Goal: Task Accomplishment & Management: Manage account settings

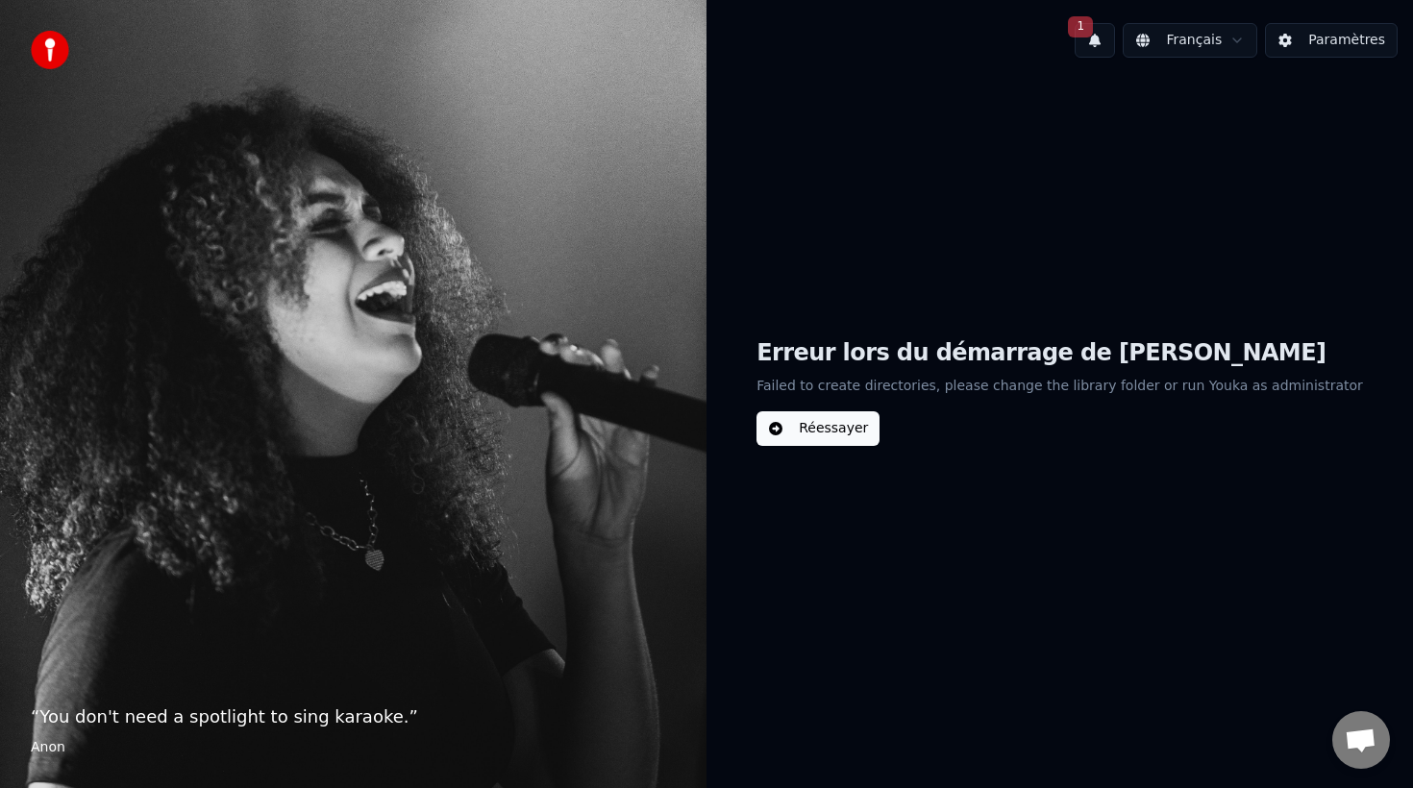
click at [1299, 52] on button "Paramètres" at bounding box center [1331, 40] width 133 height 35
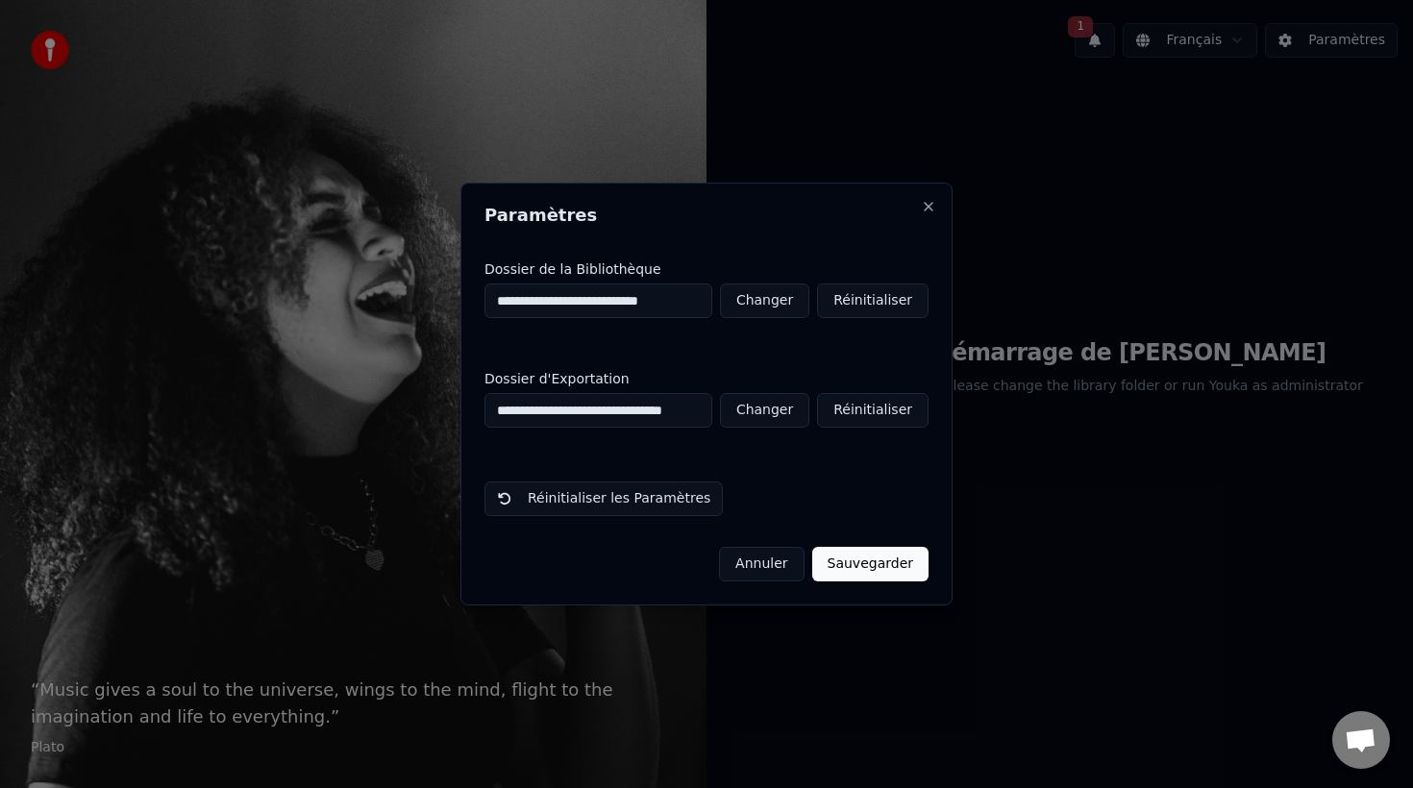
click at [773, 565] on button "Annuler" at bounding box center [761, 564] width 85 height 35
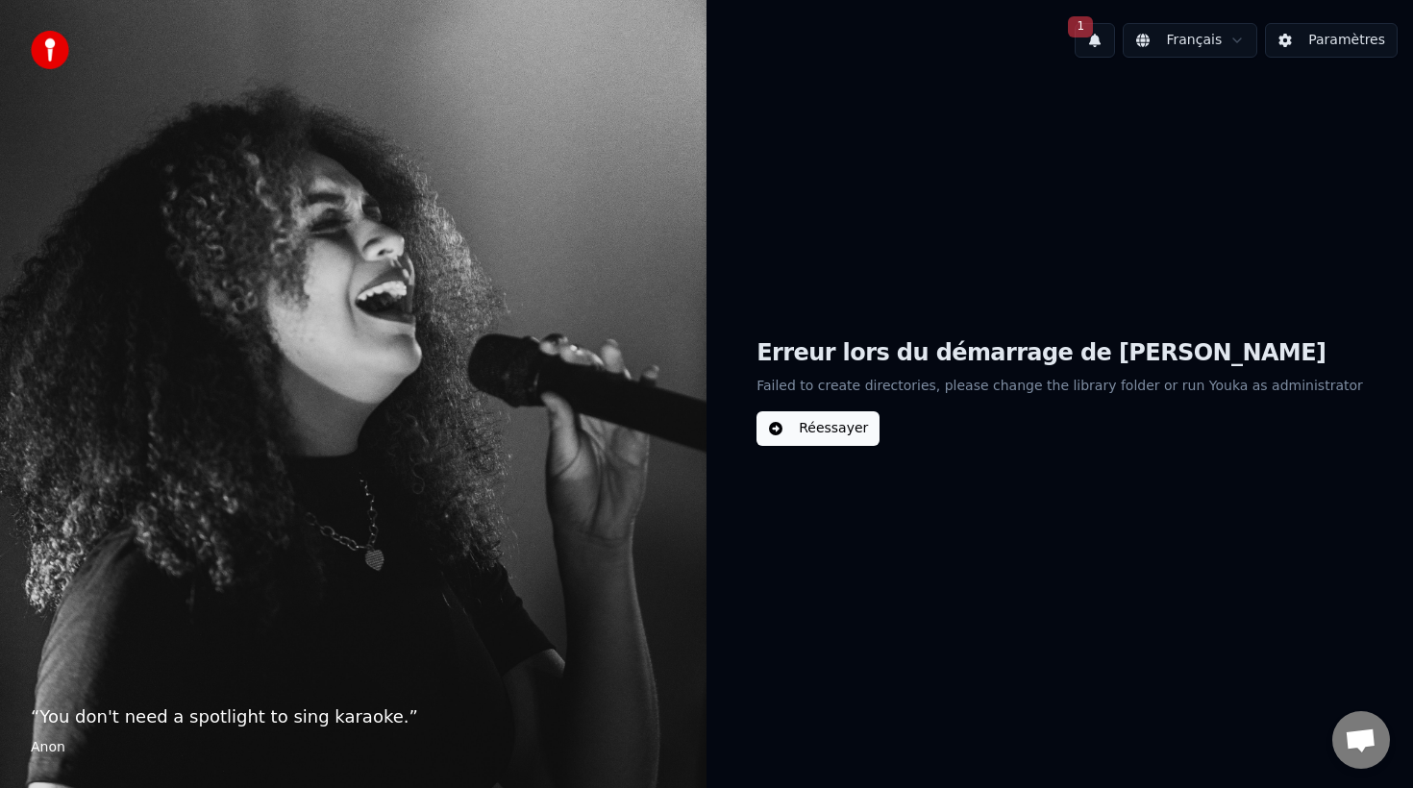
click at [840, 437] on button "Réessayer" at bounding box center [818, 429] width 123 height 35
click at [48, 54] on img at bounding box center [50, 50] width 38 height 38
click at [1324, 48] on button "Paramètres" at bounding box center [1331, 40] width 133 height 35
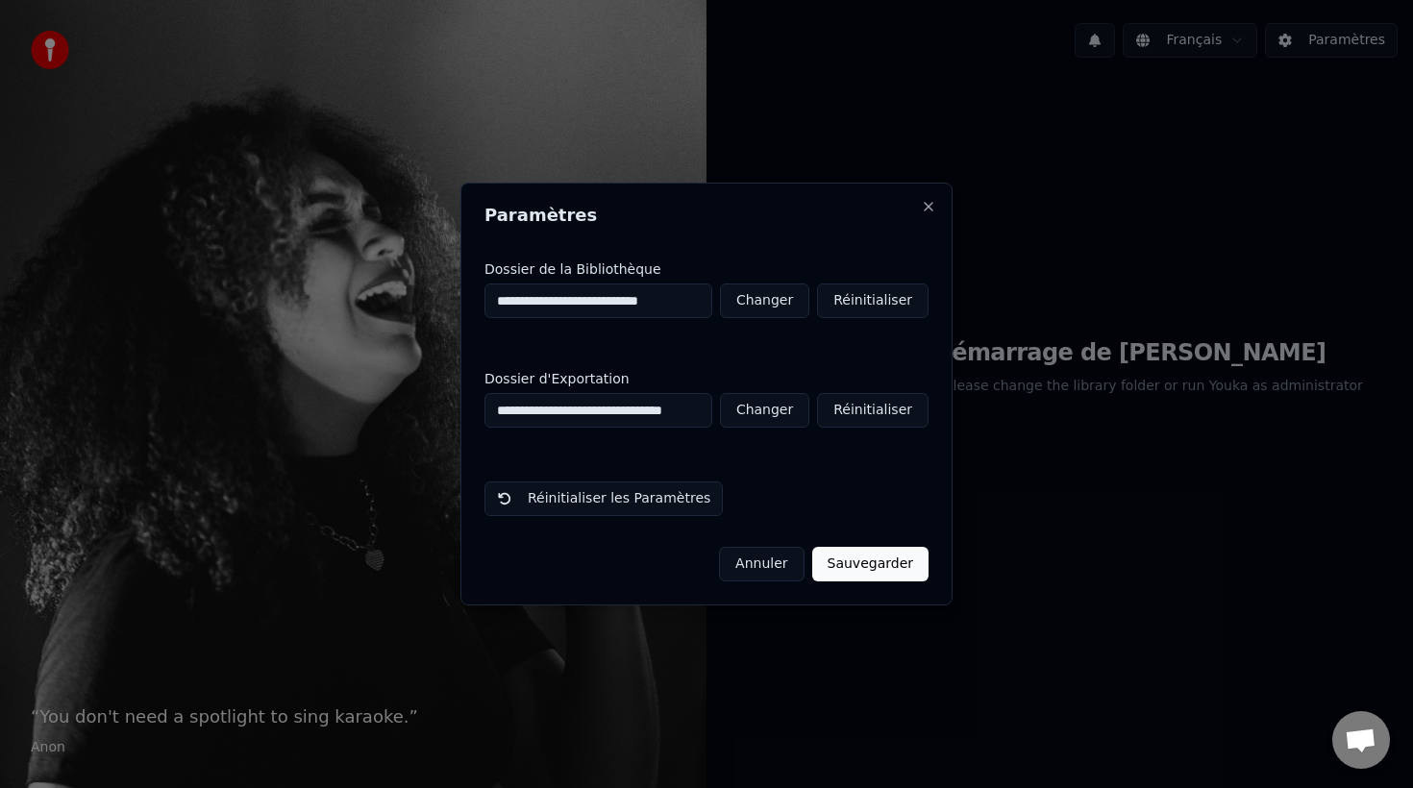
click at [793, 567] on button "Annuler" at bounding box center [761, 564] width 85 height 35
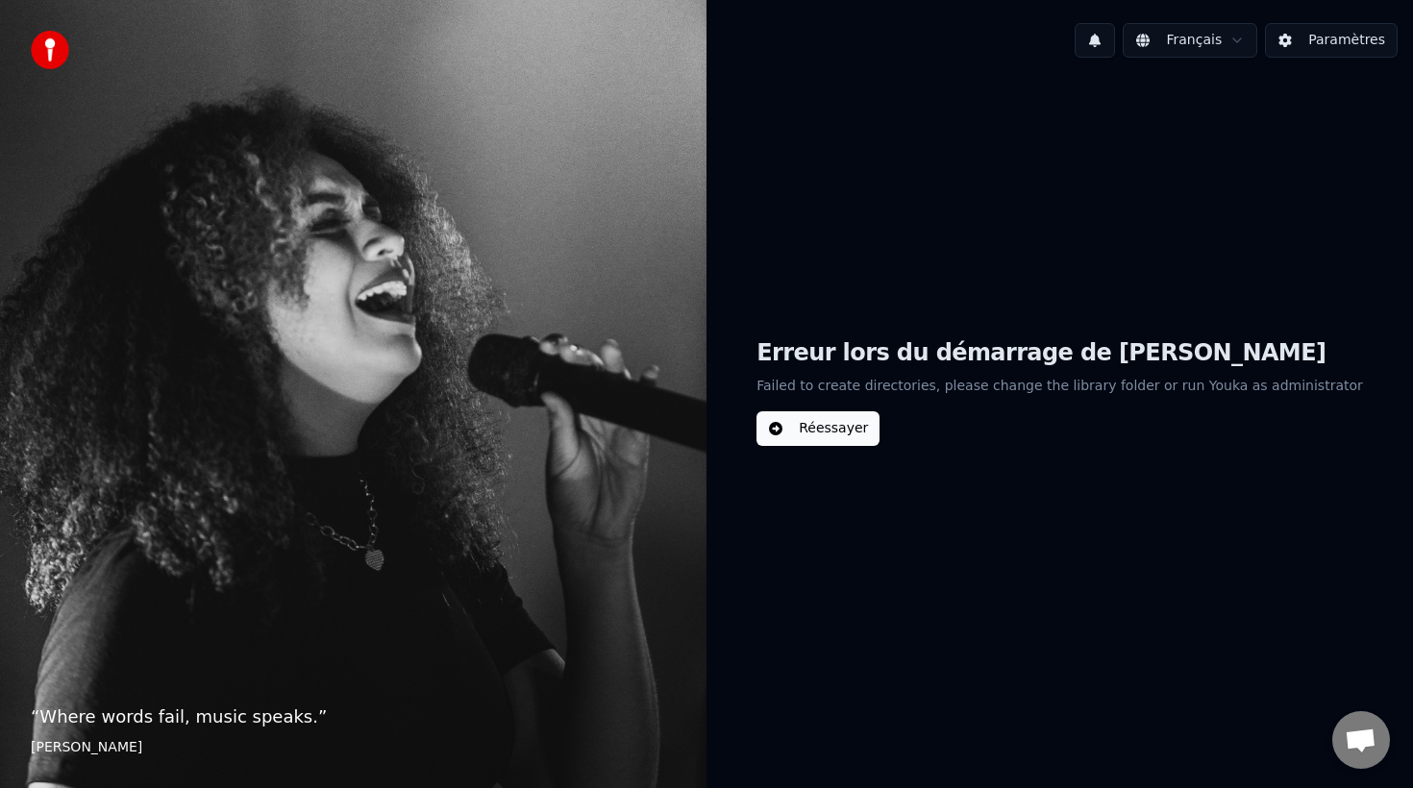
click at [1105, 35] on button at bounding box center [1095, 40] width 40 height 35
click at [1315, 35] on button "Paramètres" at bounding box center [1331, 40] width 133 height 35
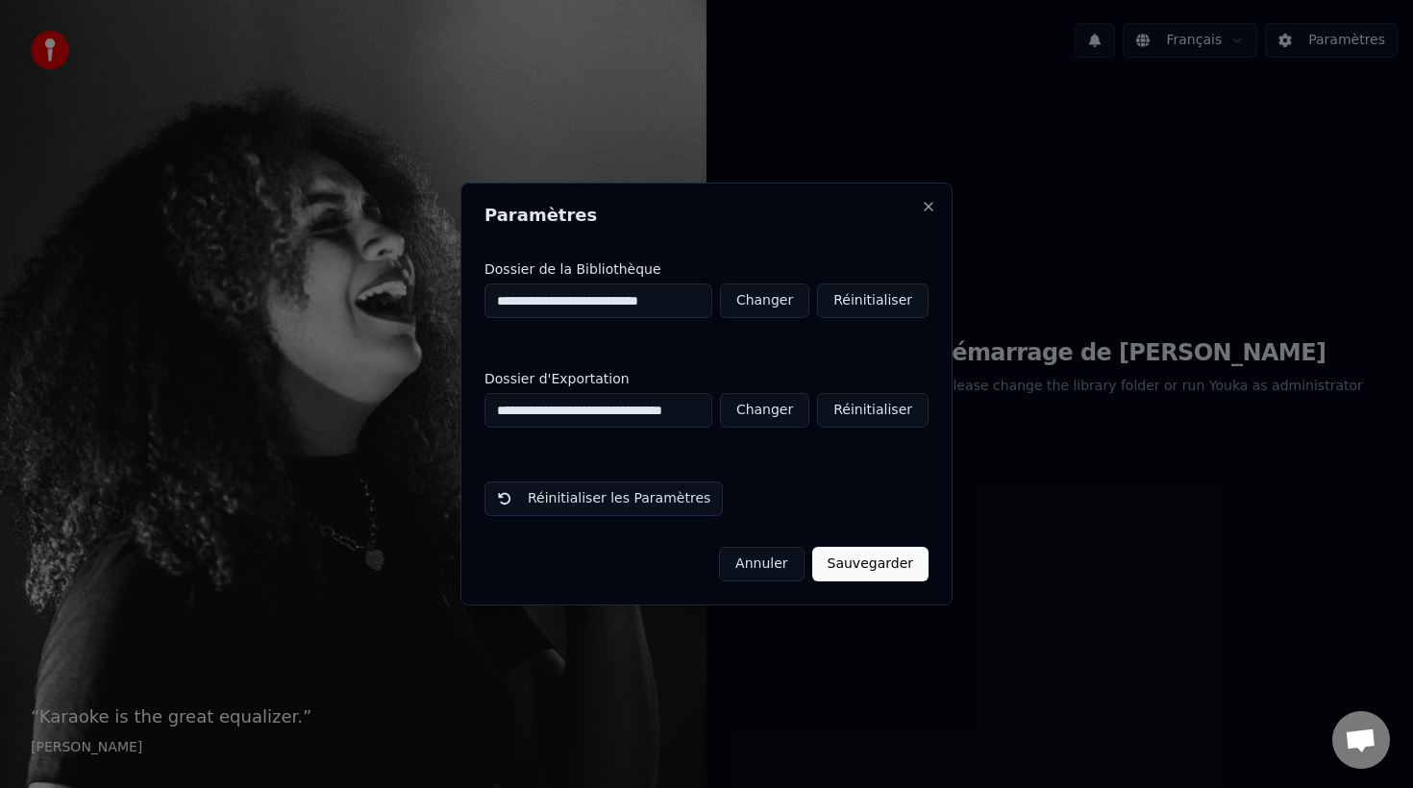
click at [780, 425] on button "Changer" at bounding box center [764, 410] width 89 height 35
type input "**********"
click at [894, 551] on button "Sauvegarder" at bounding box center [870, 564] width 116 height 35
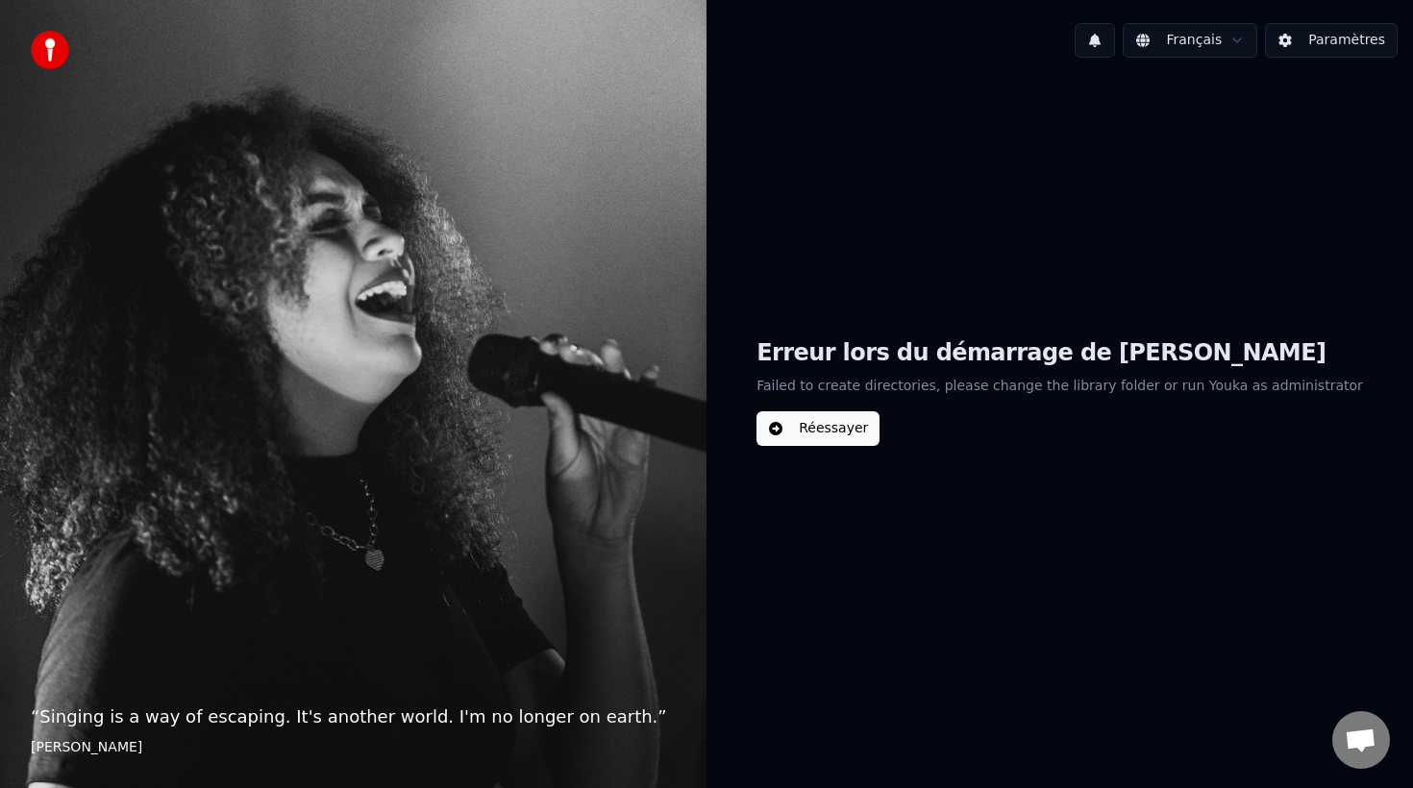
click at [857, 447] on div "Erreur lors du démarrage de Youka Failed to create directories, please change t…" at bounding box center [1060, 392] width 707 height 638
click at [840, 416] on button "Réessayer" at bounding box center [818, 429] width 123 height 35
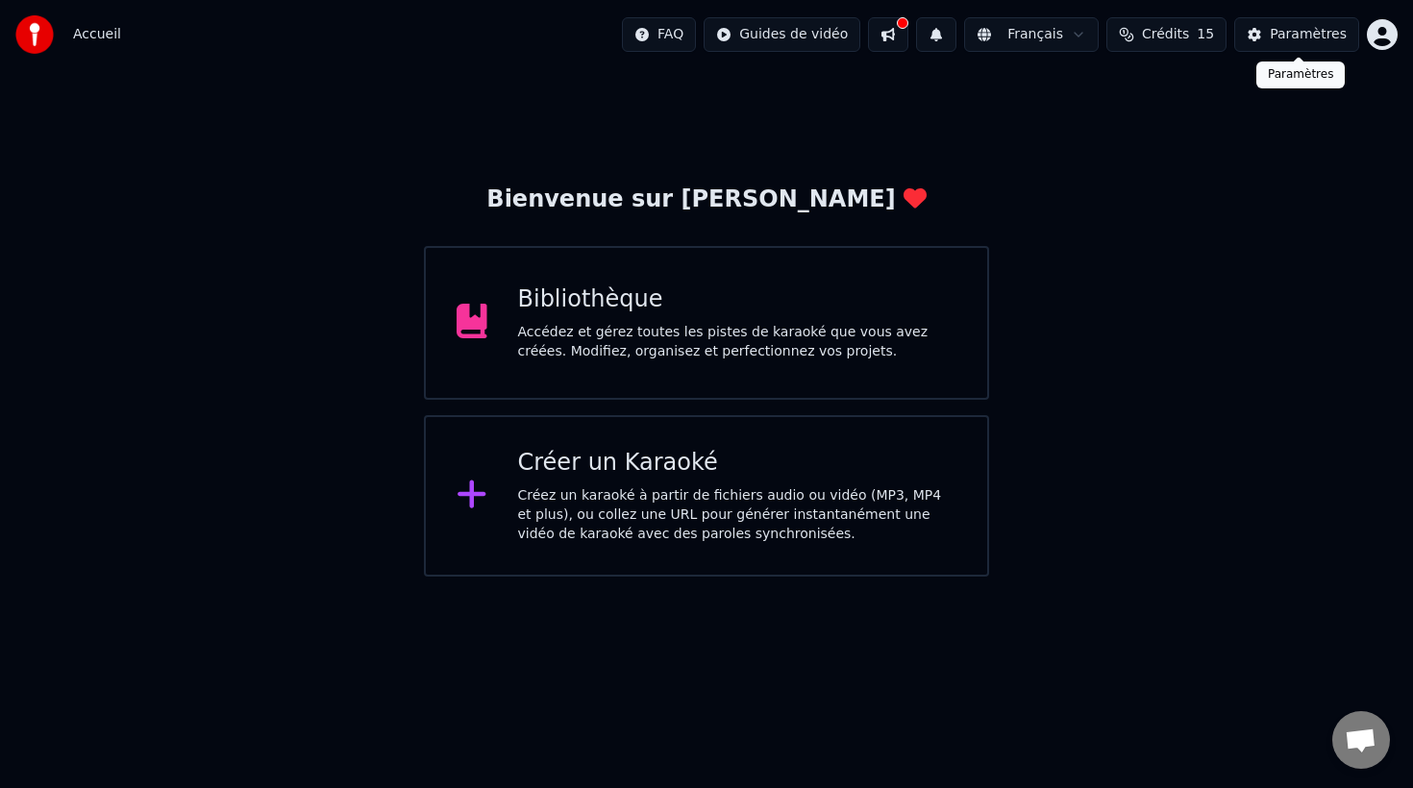
click at [1368, 41] on html "Accueil FAQ Guides de vidéo Français Crédits 15 Paramètres Bienvenue sur Youka …" at bounding box center [706, 288] width 1413 height 577
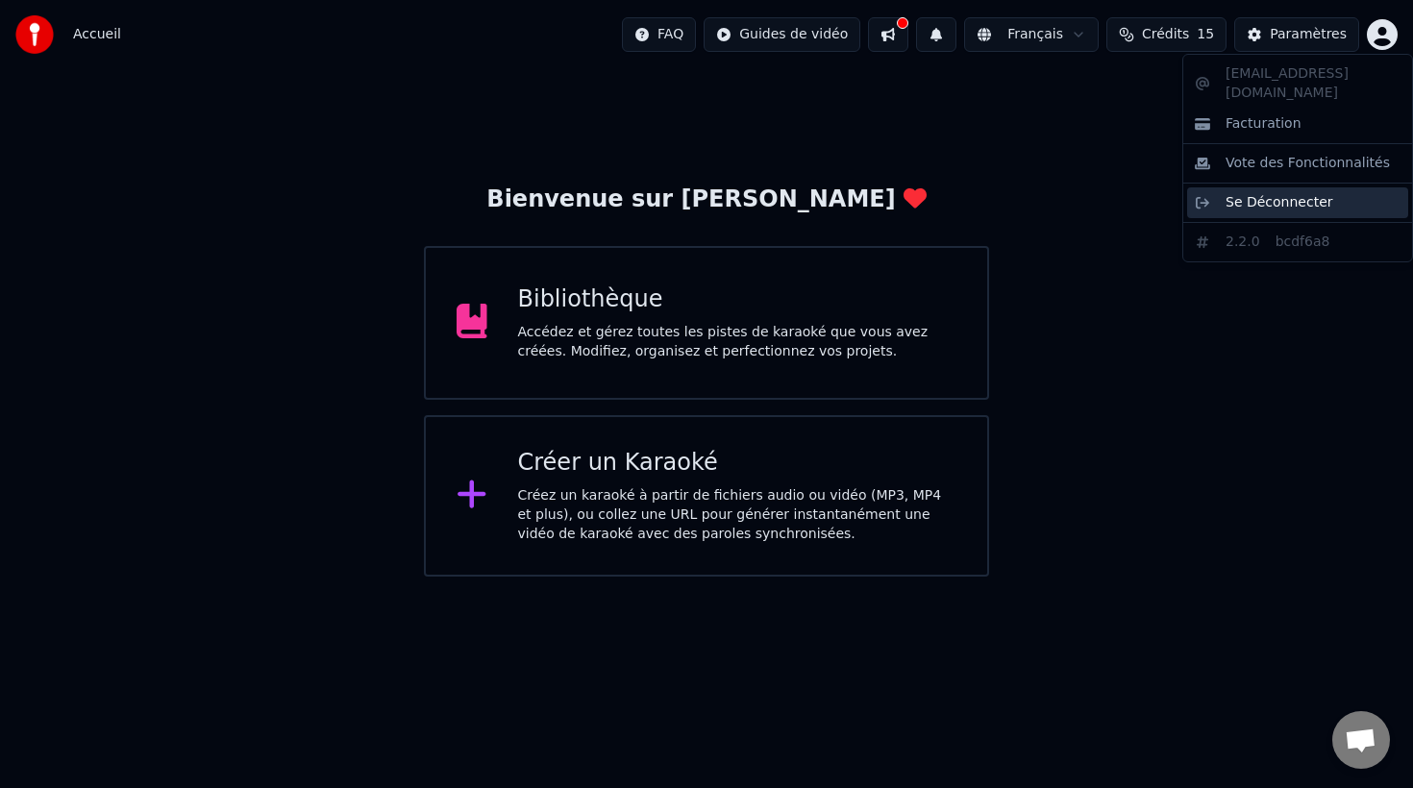
click at [1285, 193] on span "Se Déconnecter" at bounding box center [1280, 202] width 108 height 19
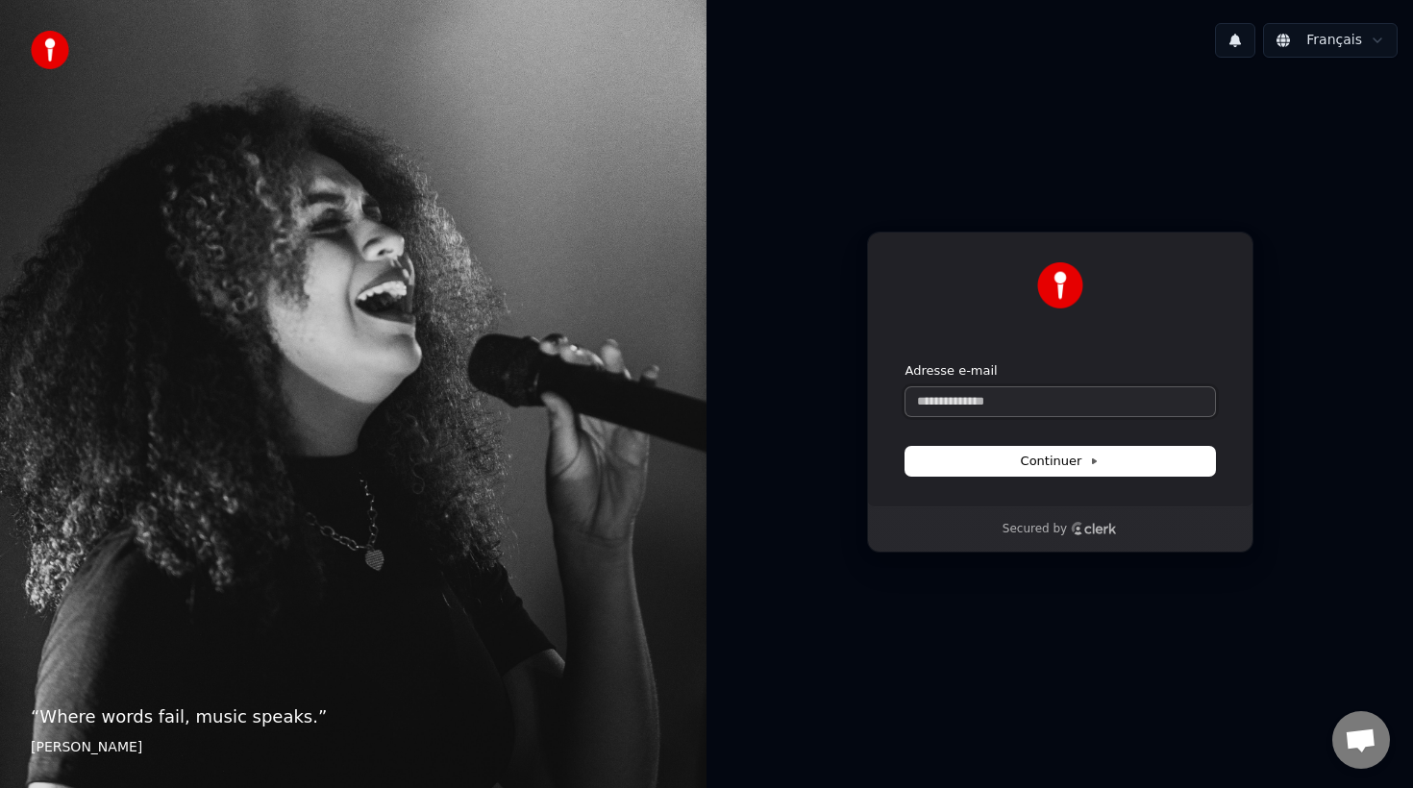
click at [1061, 407] on input "Adresse e-mail" at bounding box center [1061, 401] width 310 height 29
click at [906, 362] on button "submit" at bounding box center [906, 362] width 0 height 0
type input "**********"
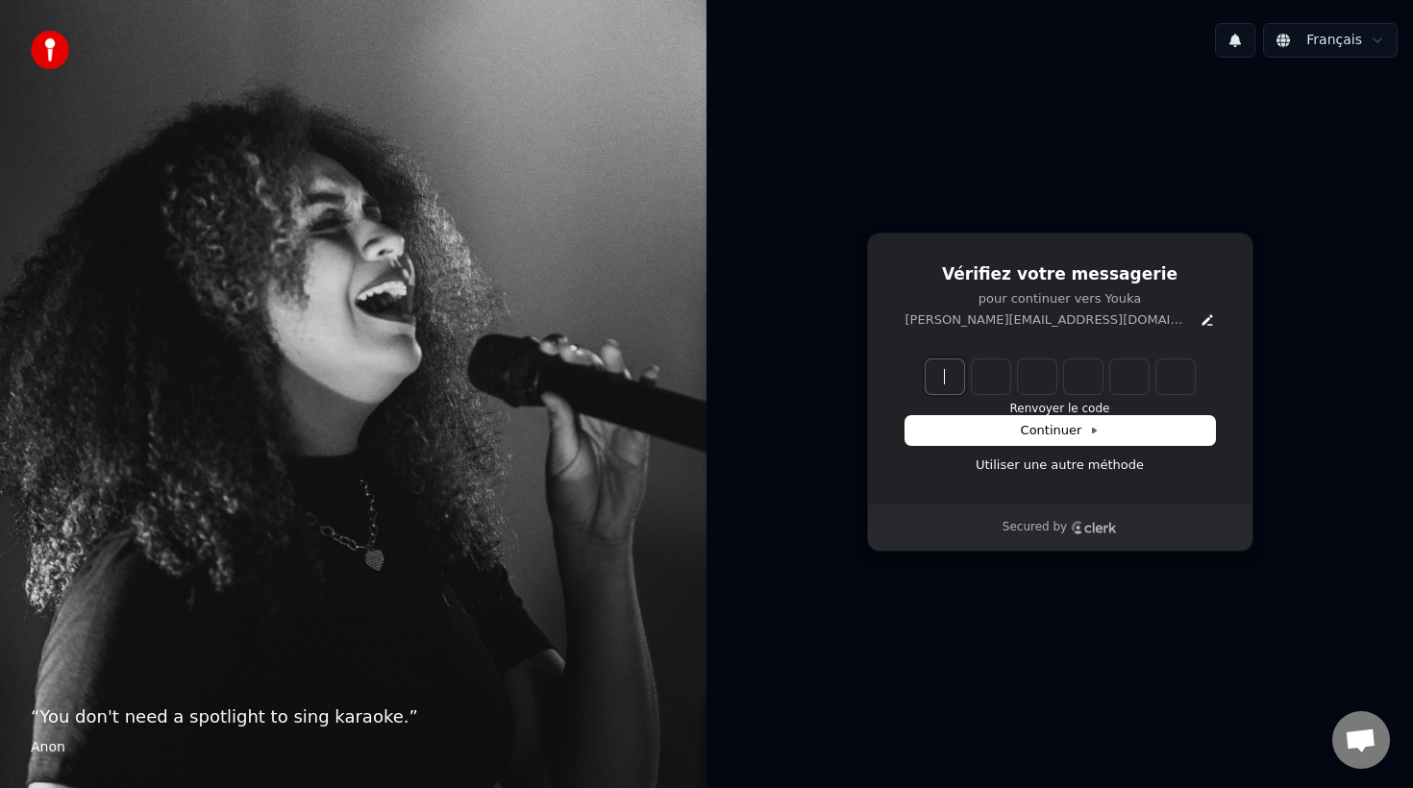
click at [963, 382] on input "Enter verification code" at bounding box center [1080, 377] width 308 height 35
type input "******"
